Goal: Check status: Check status

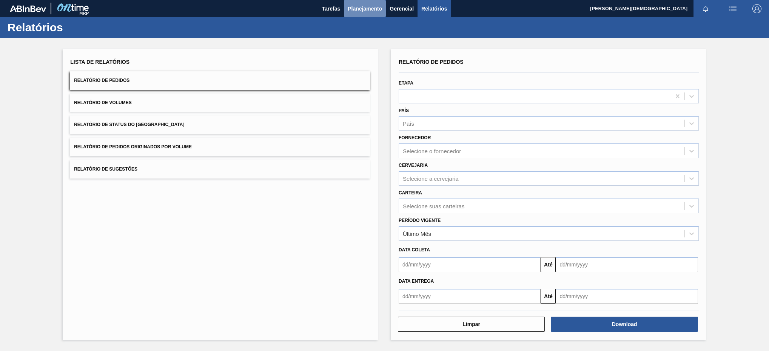
click at [376, 7] on span "Planejamento" at bounding box center [365, 8] width 34 height 9
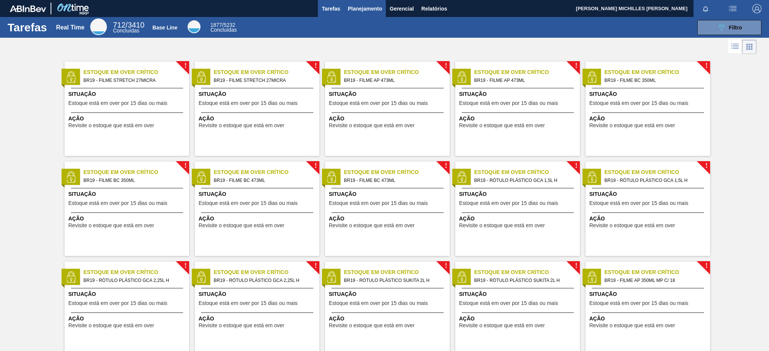
click at [369, 11] on span "Planejamento" at bounding box center [365, 8] width 34 height 9
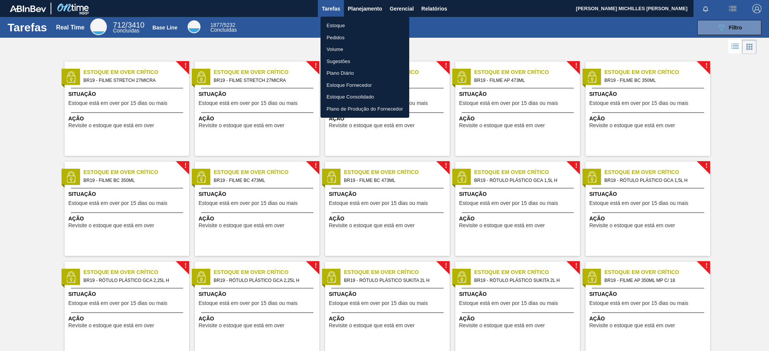
click at [354, 21] on li "Estoque" at bounding box center [364, 26] width 89 height 12
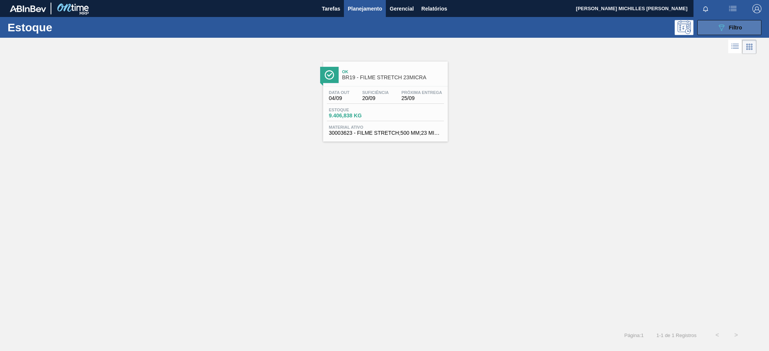
click at [720, 34] on button "089F7B8B-B2A5-4AFE-B5C0-19BA573D28AC Filtro" at bounding box center [729, 27] width 64 height 15
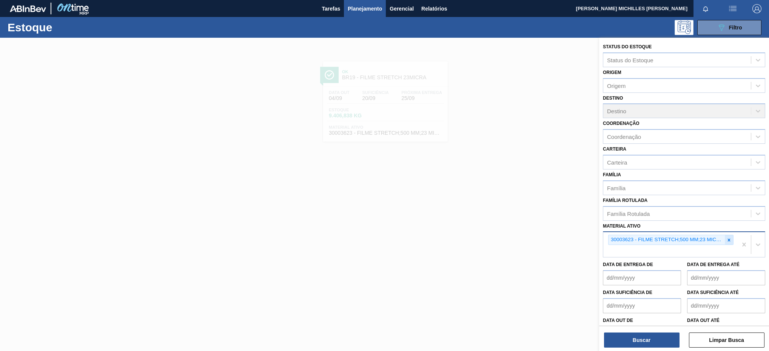
click at [729, 240] on icon at bounding box center [728, 239] width 5 height 5
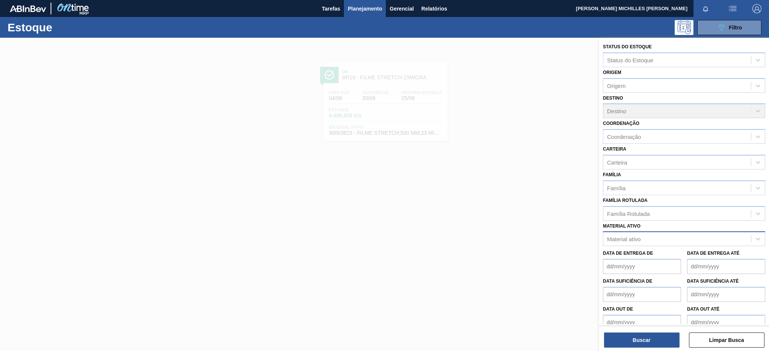
click at [678, 235] on div "Material ativo" at bounding box center [677, 239] width 148 height 11
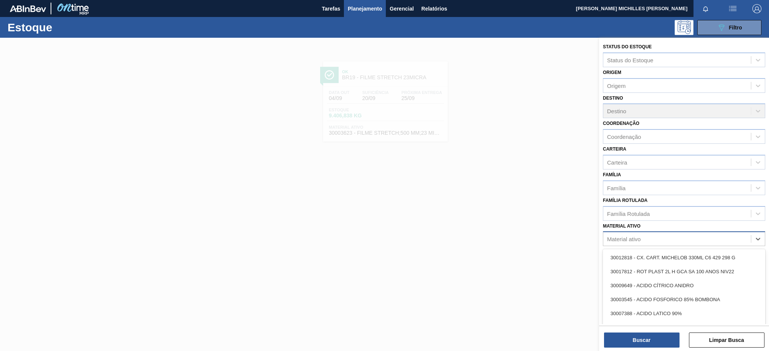
paste ativo "30002598"
type ativo "30002598"
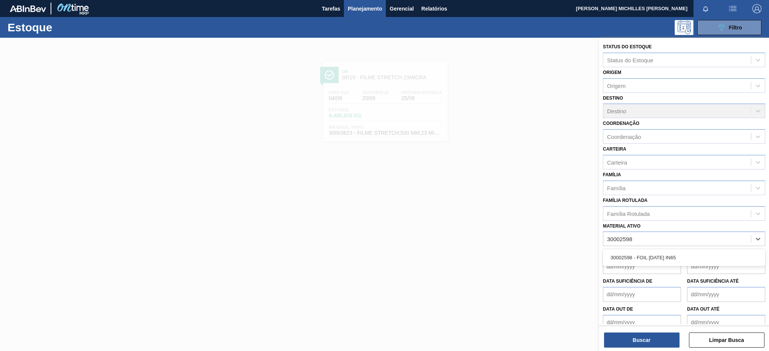
click at [671, 252] on div "30002598 - FOIL BC 600 IN65" at bounding box center [684, 258] width 162 height 14
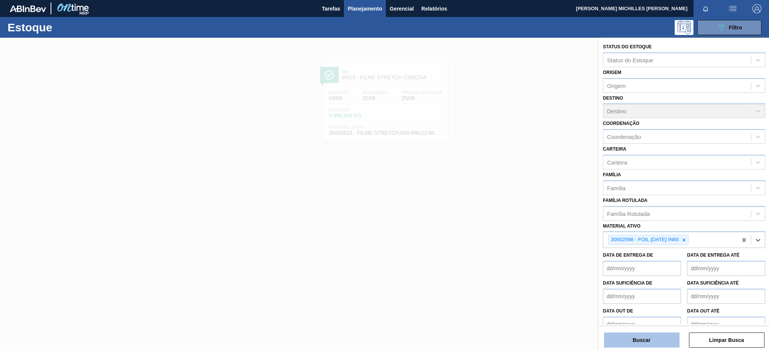
click at [652, 340] on button "Buscar" at bounding box center [641, 339] width 75 height 15
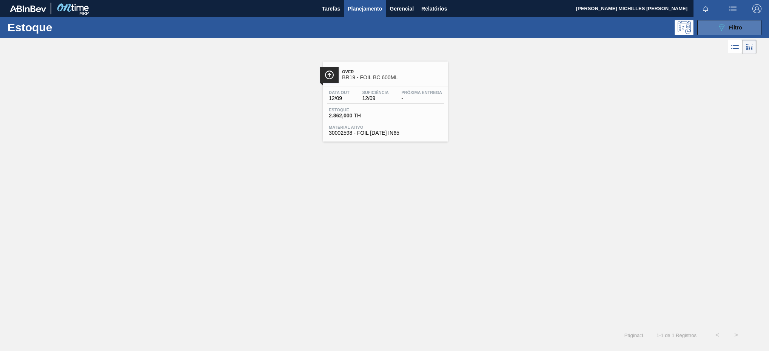
click at [740, 30] on span "Filtro" at bounding box center [735, 28] width 13 height 6
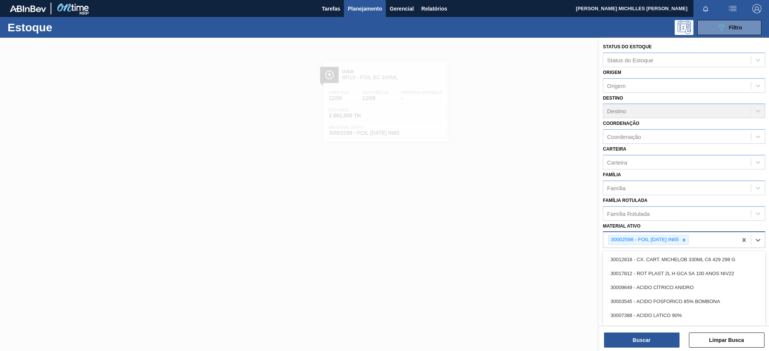
click at [709, 237] on div "30002598 - FOIL BC 600 IN65" at bounding box center [670, 239] width 134 height 15
paste ativo "30003003"
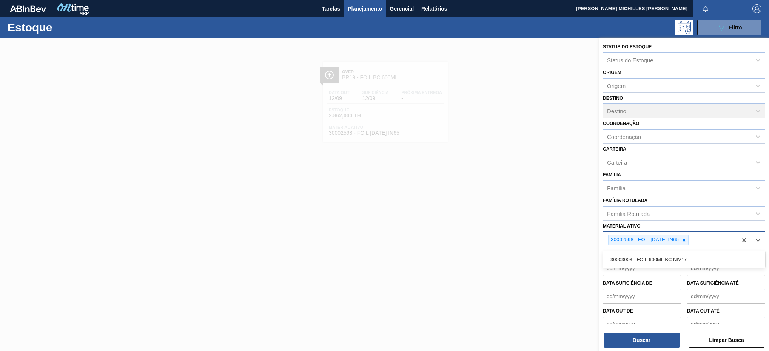
type ativo "30003003"
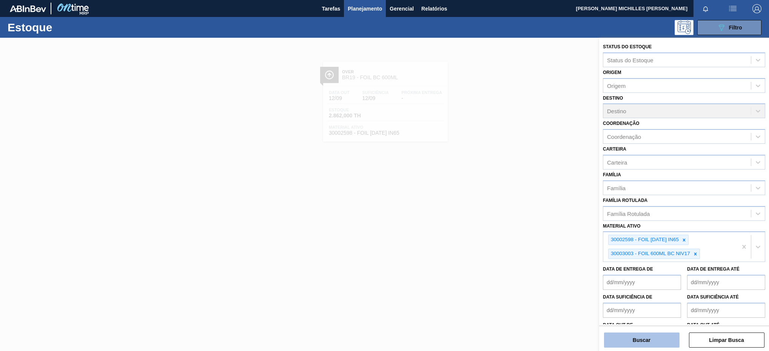
click at [667, 344] on button "Buscar" at bounding box center [641, 339] width 75 height 15
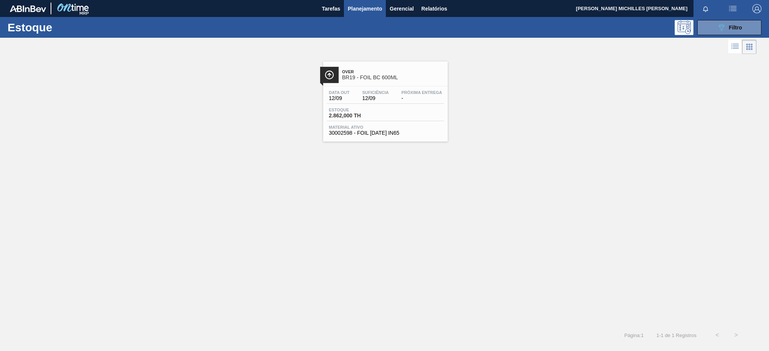
click at [371, 86] on div at bounding box center [385, 86] width 112 height 0
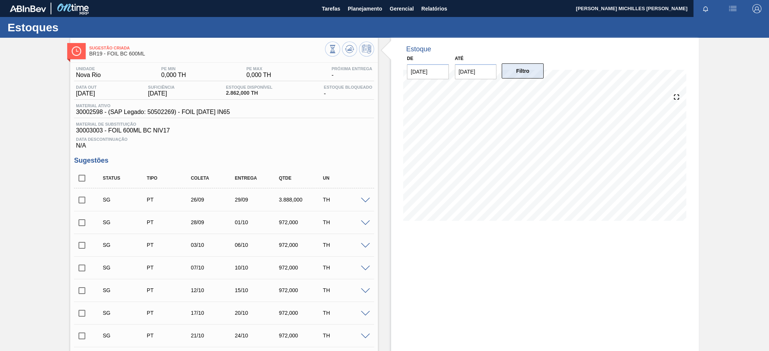
click at [514, 75] on button "Filtro" at bounding box center [522, 70] width 42 height 15
click at [483, 74] on input "10/09/2025" at bounding box center [476, 71] width 42 height 15
click at [488, 165] on div "30" at bounding box center [488, 163] width 10 height 10
click at [479, 77] on input "30/09/2025" at bounding box center [476, 71] width 42 height 15
click at [489, 135] on div "16" at bounding box center [488, 138] width 10 height 10
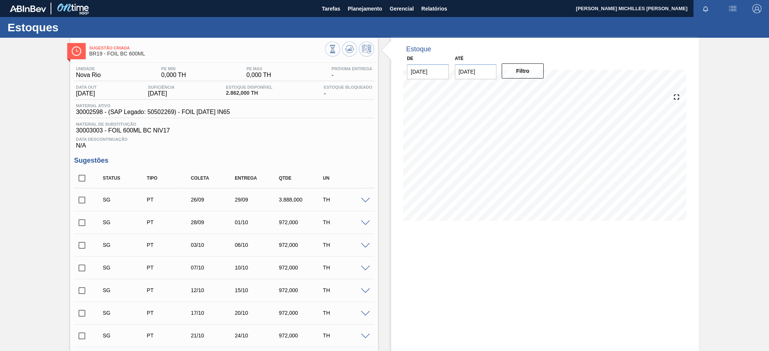
type input "16/09/2025"
click at [517, 76] on button "Filtro" at bounding box center [522, 70] width 42 height 15
